Goal: Information Seeking & Learning: Learn about a topic

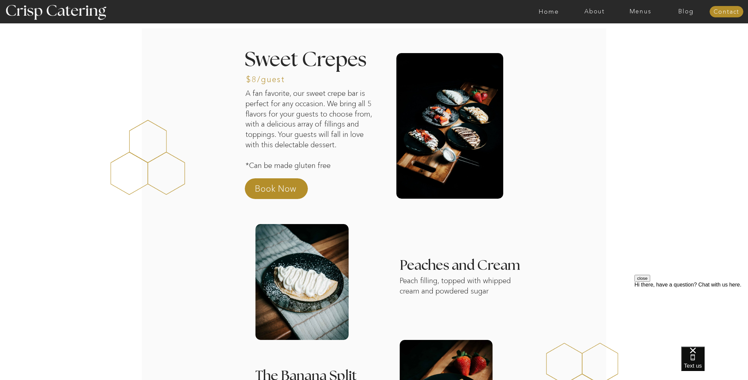
drag, startPoint x: 633, startPoint y: 11, endPoint x: 632, endPoint y: 22, distance: 10.7
click at [633, 11] on nav "Menus" at bounding box center [640, 11] width 46 height 7
click at [622, 41] on nav "Winter (Sep-Feb)" at bounding box center [639, 39] width 55 height 6
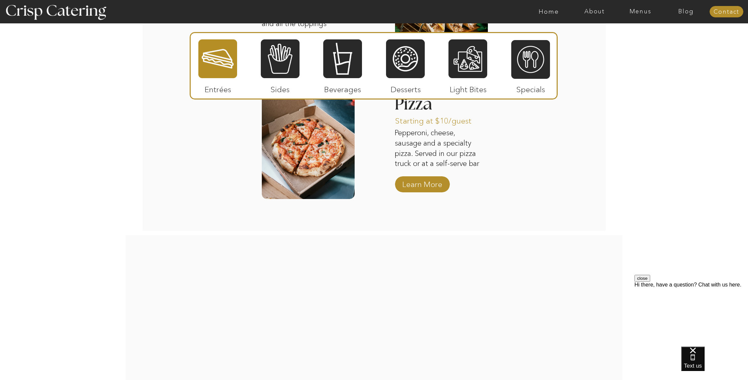
scroll to position [804, 0]
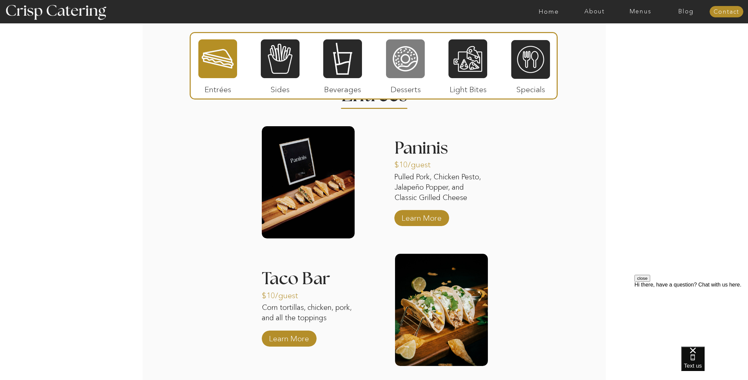
click at [403, 63] on div at bounding box center [405, 59] width 39 height 40
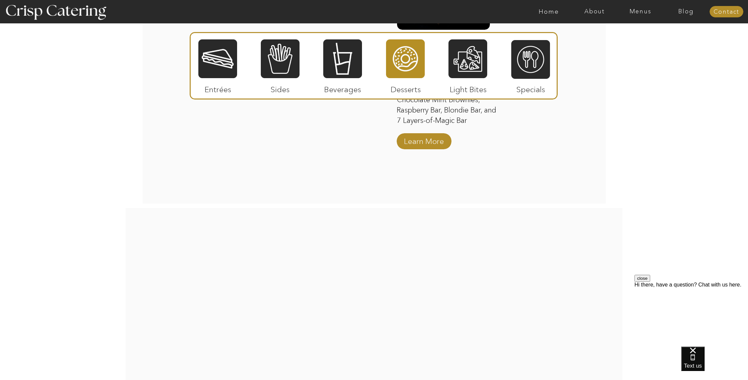
scroll to position [1173, 0]
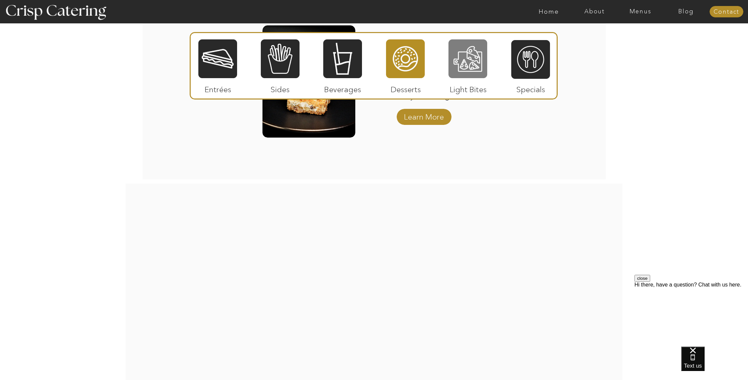
click at [469, 69] on div at bounding box center [467, 59] width 39 height 40
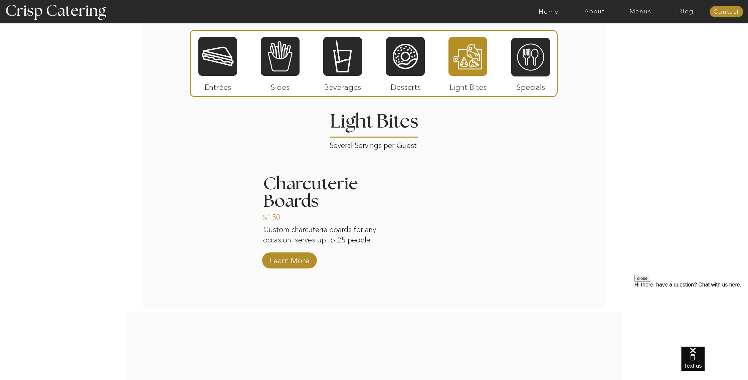
scroll to position [805, 0]
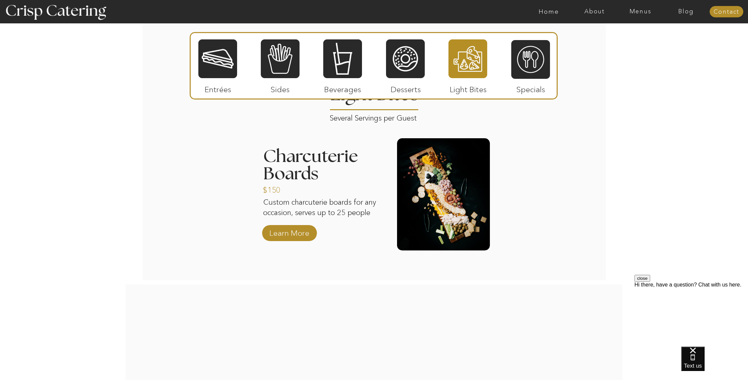
drag, startPoint x: 405, startPoint y: 71, endPoint x: 388, endPoint y: 93, distance: 27.8
click at [405, 71] on div at bounding box center [405, 59] width 39 height 40
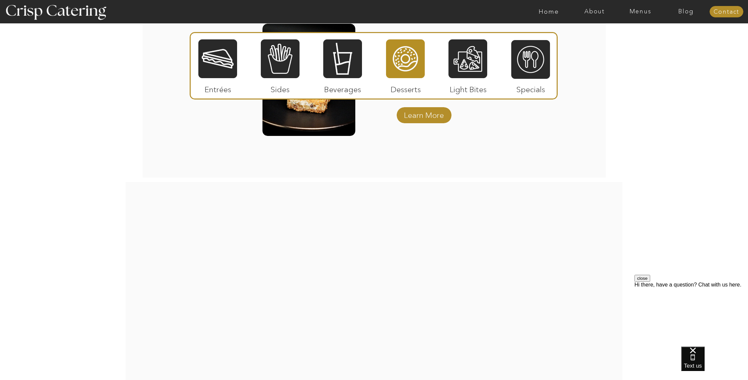
scroll to position [1175, 0]
click at [214, 61] on div at bounding box center [217, 59] width 39 height 40
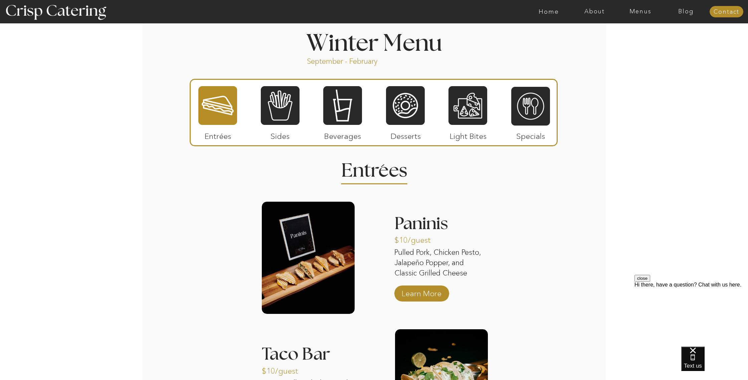
scroll to position [684, 0]
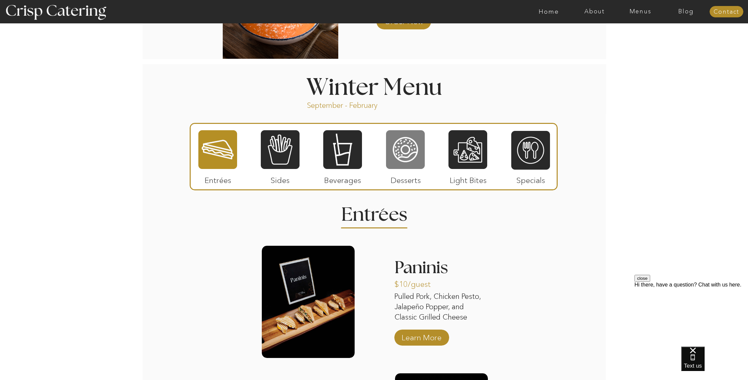
click at [415, 153] on div at bounding box center [405, 150] width 39 height 40
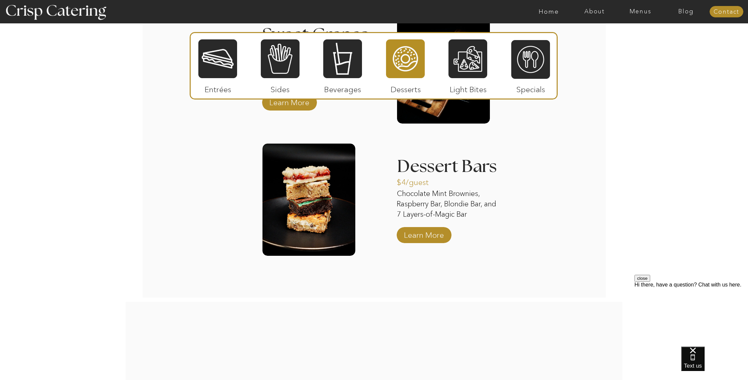
scroll to position [1074, 0]
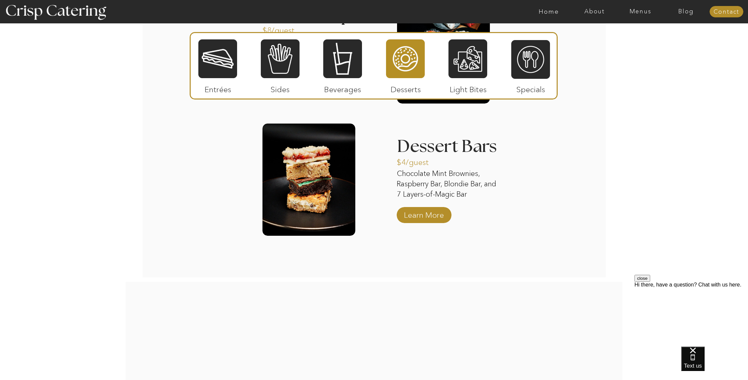
click at [650, 282] on button "close" at bounding box center [642, 278] width 16 height 7
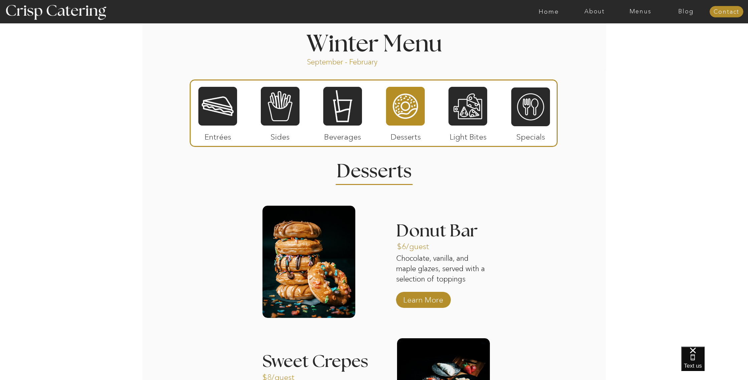
scroll to position [729, 0]
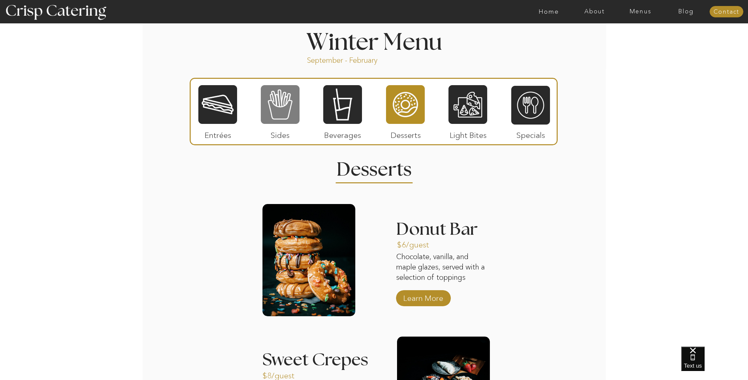
click at [274, 110] on div at bounding box center [280, 104] width 39 height 40
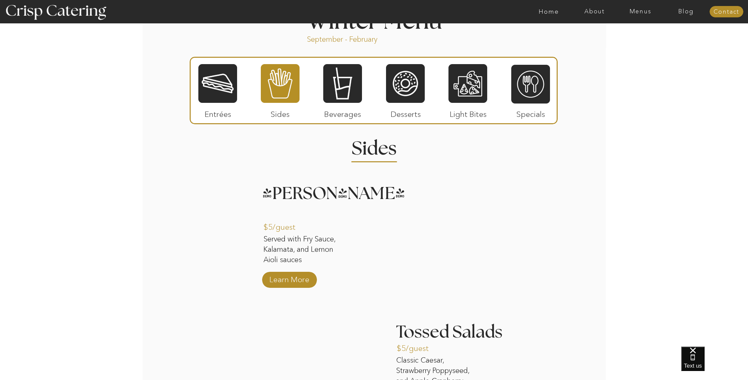
scroll to position [752, 0]
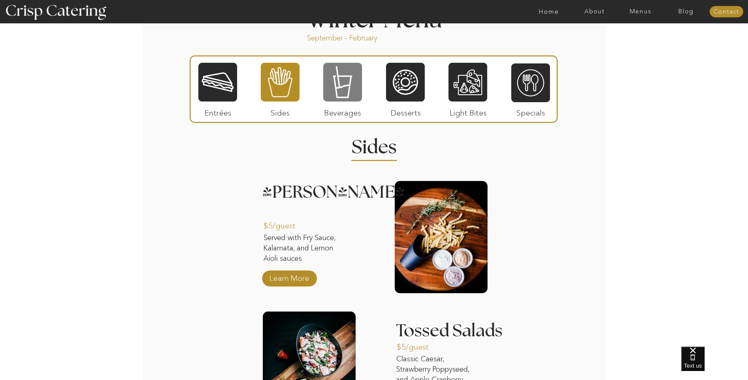
click at [335, 74] on div at bounding box center [342, 82] width 39 height 40
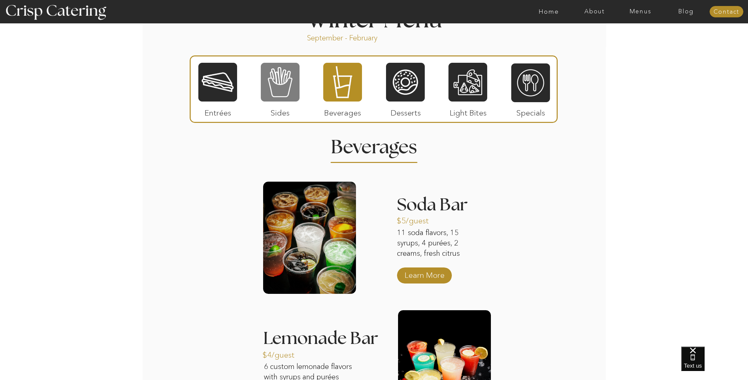
click at [270, 85] on div at bounding box center [280, 82] width 39 height 40
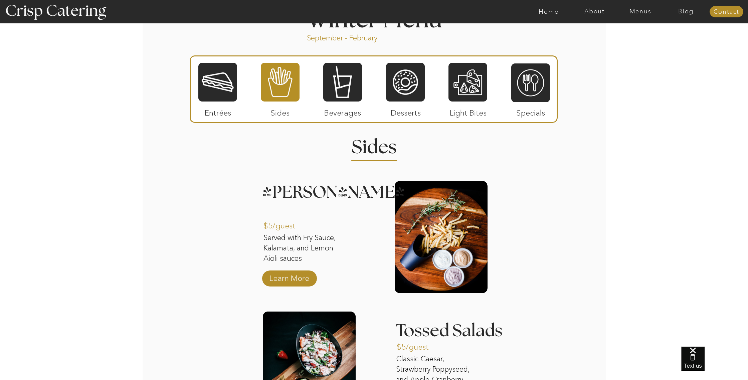
drag, startPoint x: 224, startPoint y: 88, endPoint x: 235, endPoint y: 97, distance: 14.2
click at [224, 88] on div at bounding box center [217, 82] width 39 height 40
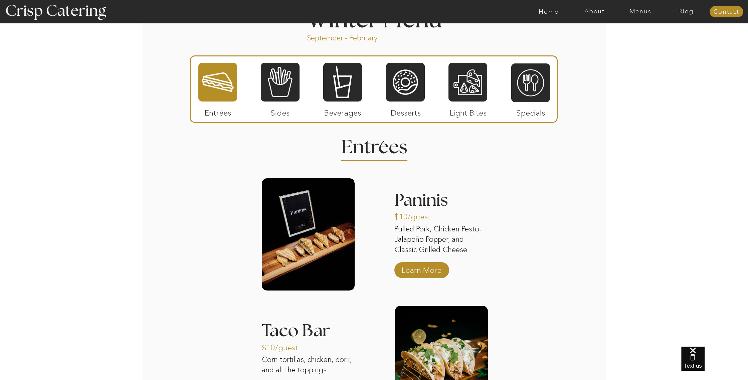
drag, startPoint x: 293, startPoint y: 80, endPoint x: 309, endPoint y: 95, distance: 21.5
click at [293, 80] on div at bounding box center [280, 82] width 39 height 40
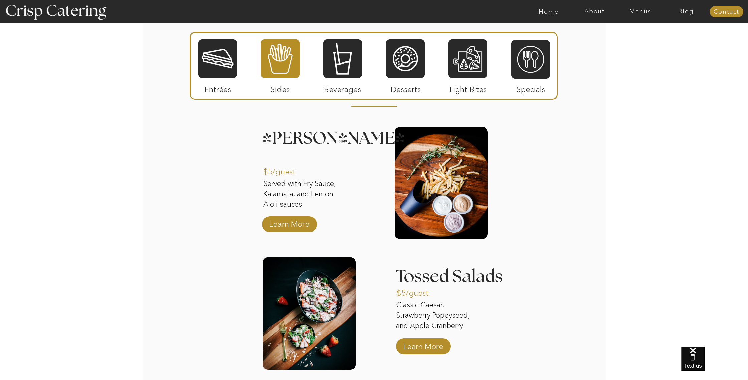
scroll to position [805, 0]
click at [225, 65] on div at bounding box center [217, 59] width 39 height 40
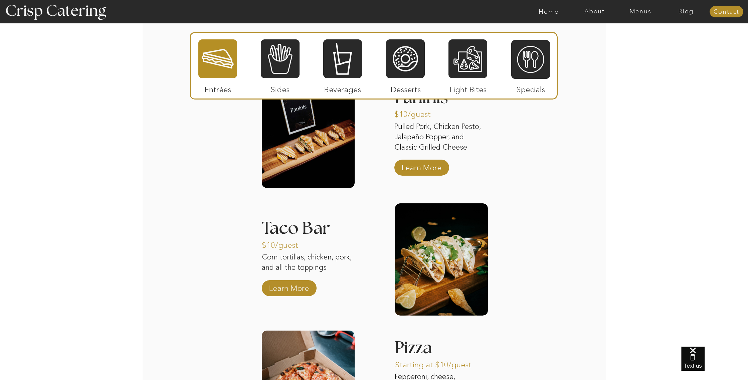
scroll to position [854, 0]
drag, startPoint x: 288, startPoint y: 72, endPoint x: 287, endPoint y: 75, distance: 3.7
click at [288, 72] on div at bounding box center [280, 59] width 39 height 40
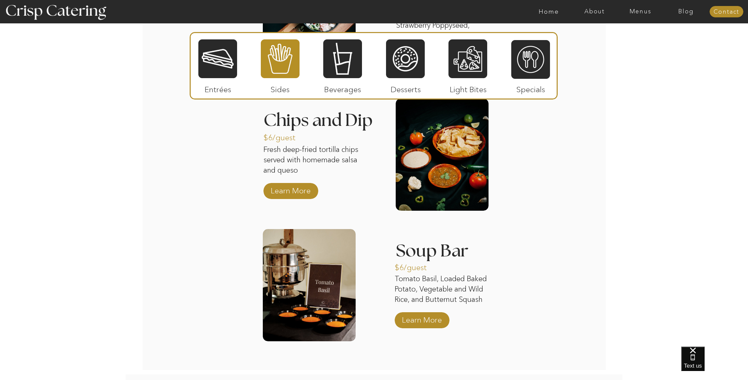
scroll to position [1092, 0]
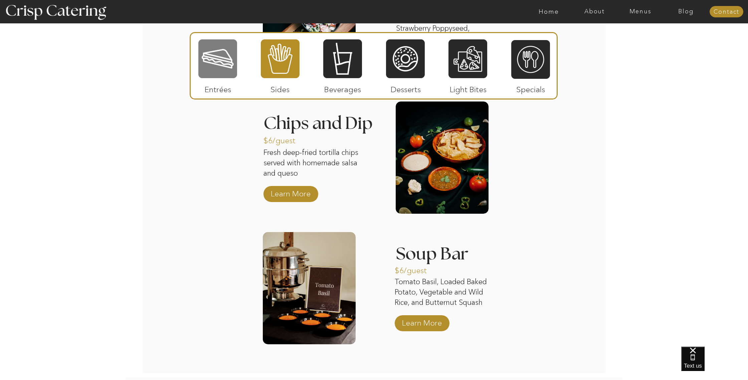
click at [228, 49] on div at bounding box center [217, 59] width 39 height 40
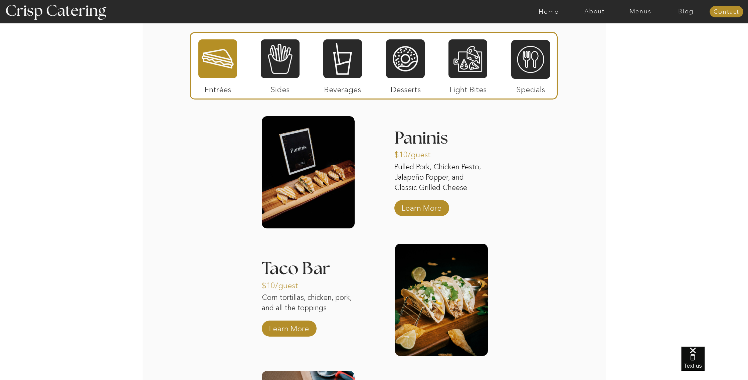
scroll to position [814, 0]
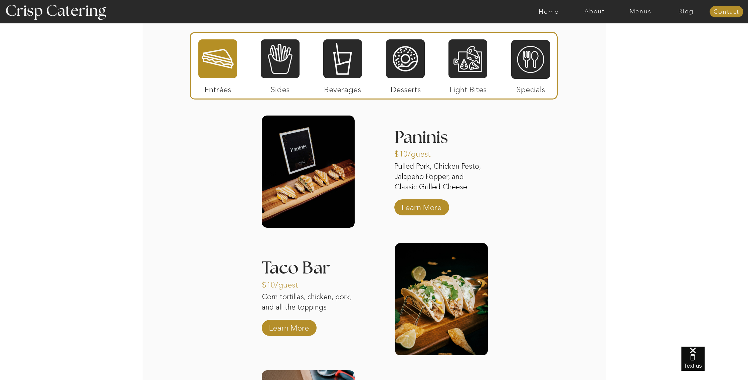
click at [259, 62] on div at bounding box center [374, 65] width 368 height 67
click at [280, 63] on div at bounding box center [280, 59] width 39 height 40
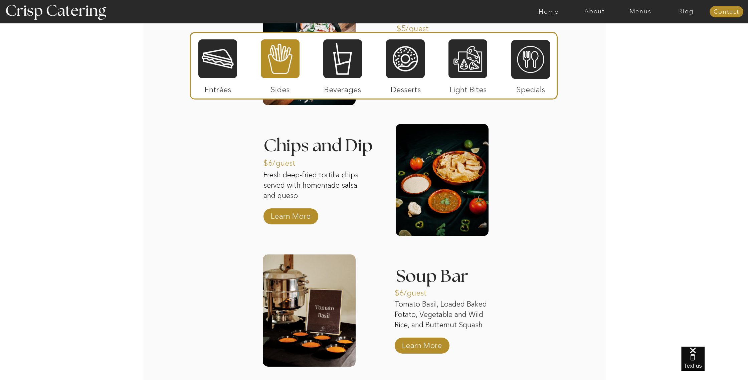
scroll to position [1071, 0]
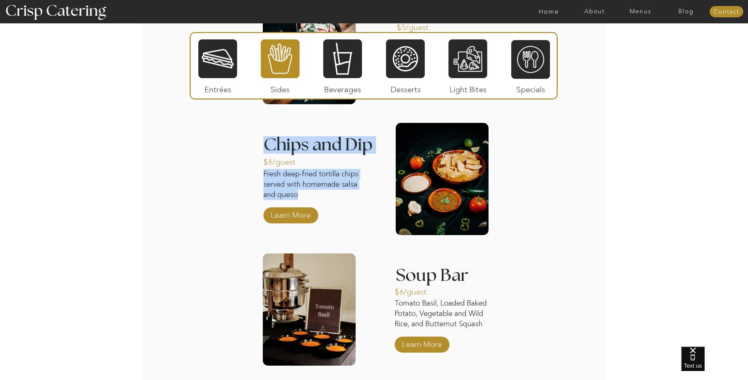
drag, startPoint x: 310, startPoint y: 196, endPoint x: 257, endPoint y: 154, distance: 67.8
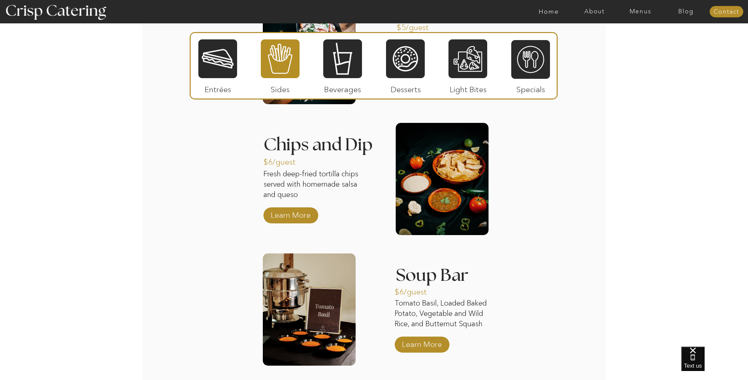
click at [217, 64] on div at bounding box center [217, 59] width 39 height 40
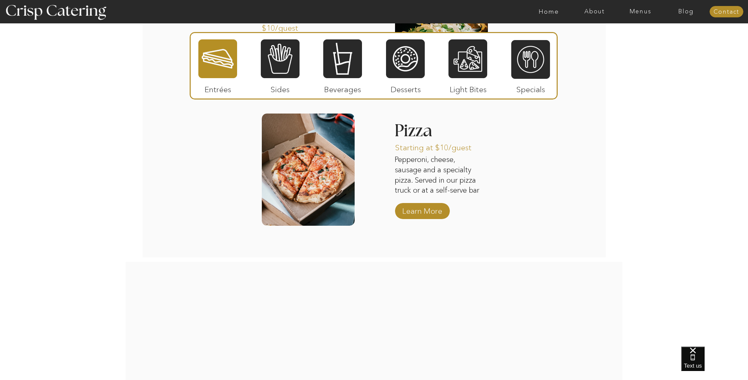
click at [351, 70] on div at bounding box center [342, 59] width 39 height 40
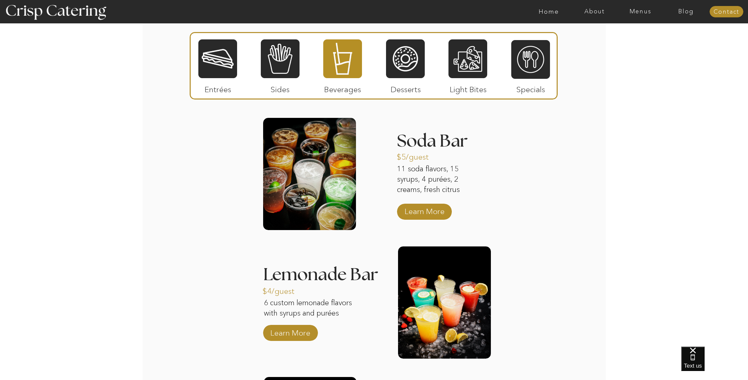
scroll to position [786, 0]
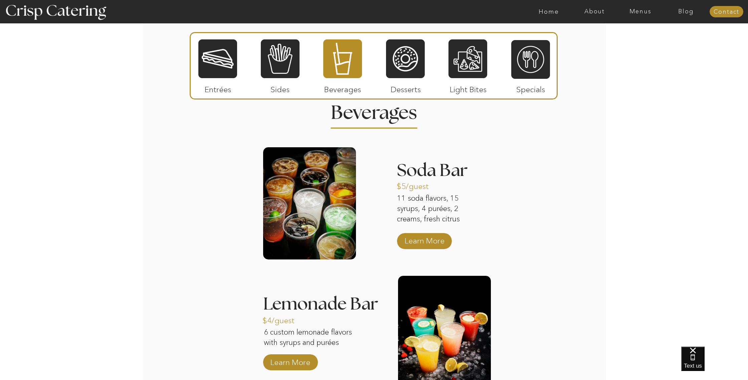
click at [419, 61] on div at bounding box center [405, 59] width 39 height 40
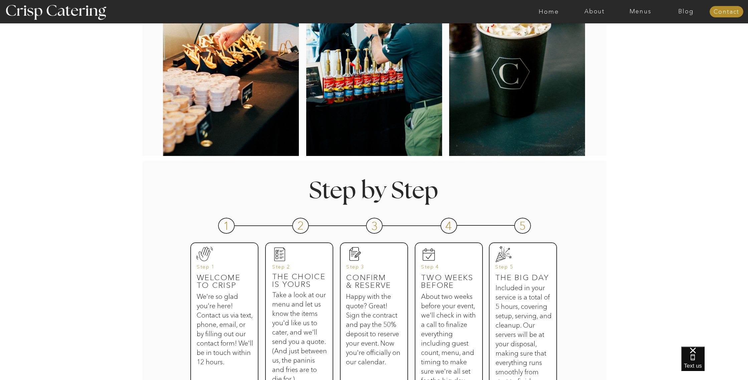
scroll to position [0, 0]
